Goal: Task Accomplishment & Management: Manage account settings

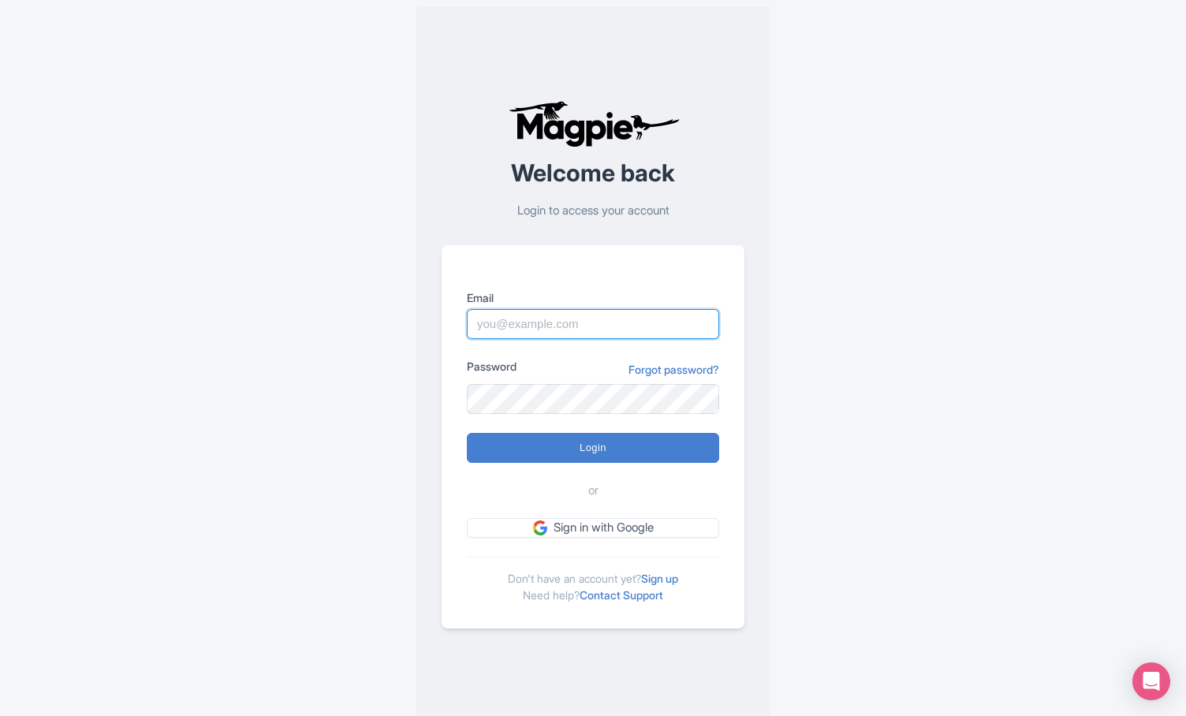
click at [545, 324] on input "Email" at bounding box center [593, 324] width 252 height 30
type input "[EMAIL_ADDRESS][DOMAIN_NAME]"
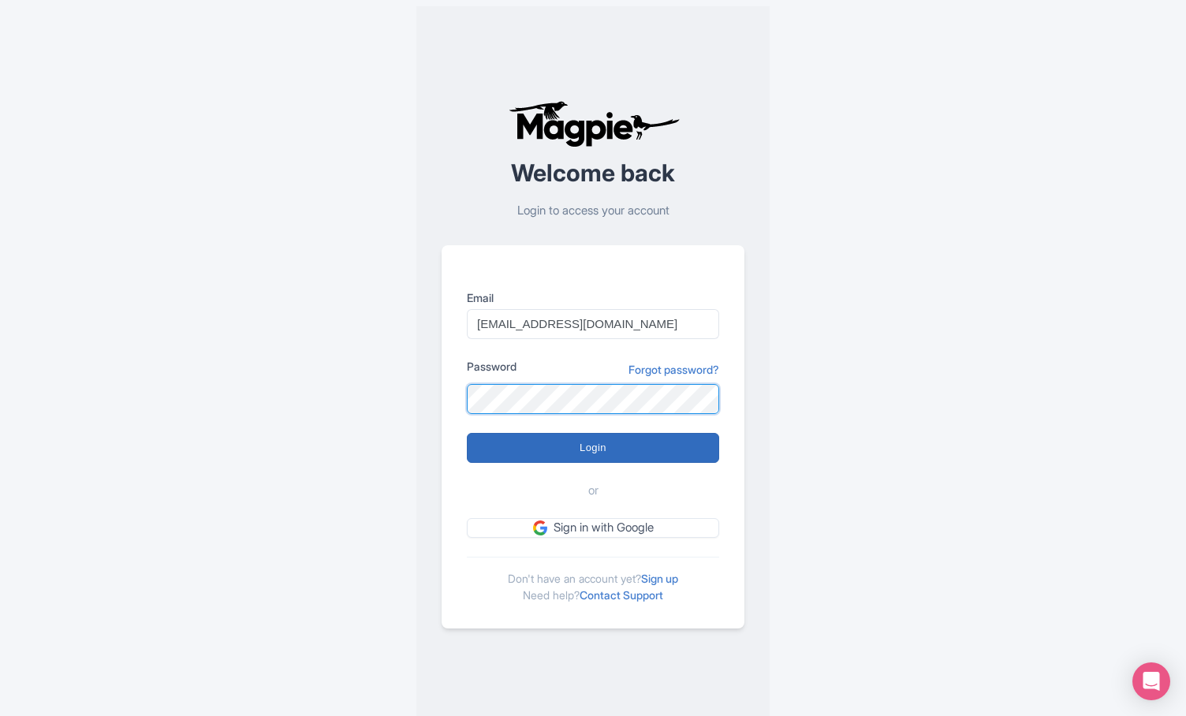
click at [467, 433] on input "Login" at bounding box center [593, 448] width 252 height 30
type input "Logging in..."
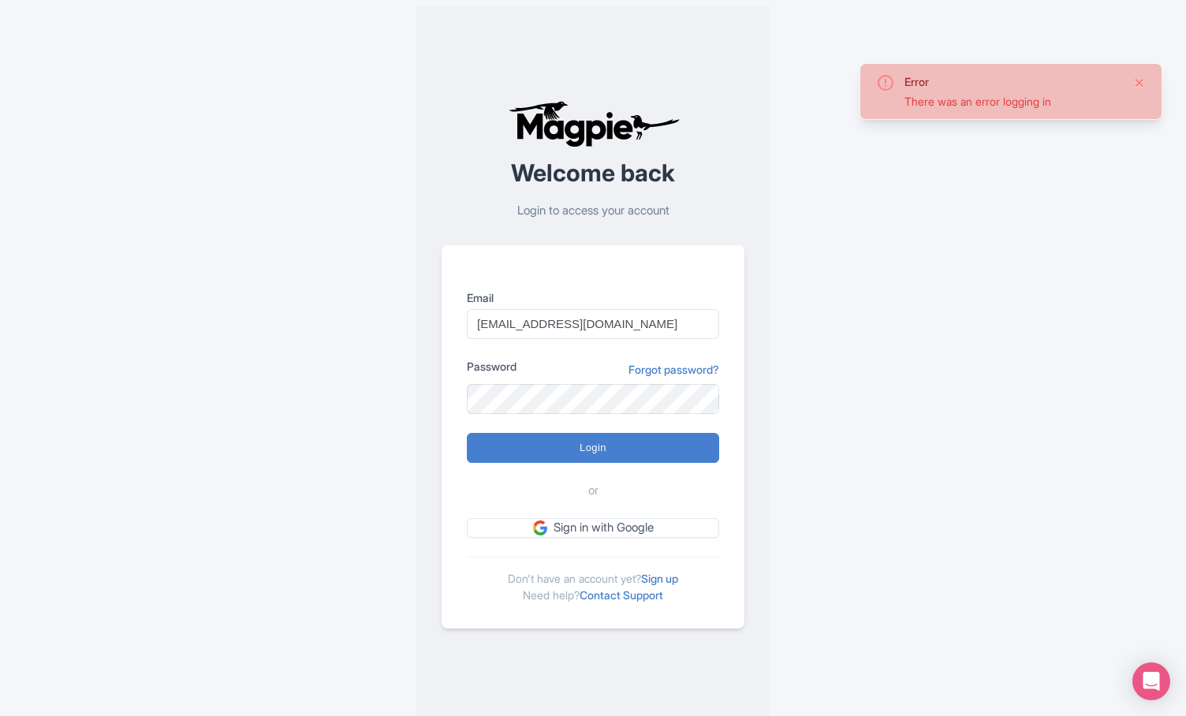
click at [1139, 82] on button "Close" at bounding box center [1139, 82] width 13 height 19
